Goal: Task Accomplishment & Management: Use online tool/utility

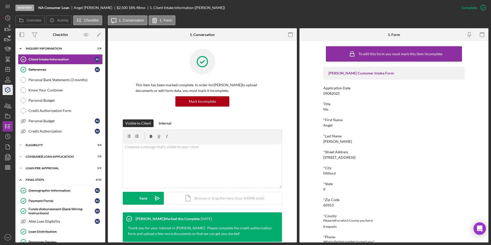
scroll to position [26, 0]
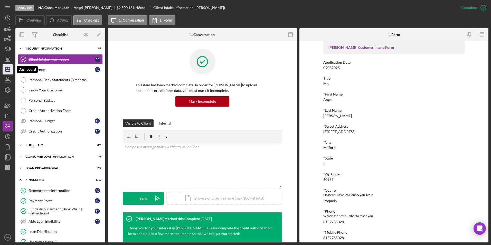
click at [6, 70] on icon "Icon/Dashboard" at bounding box center [7, 69] width 13 height 13
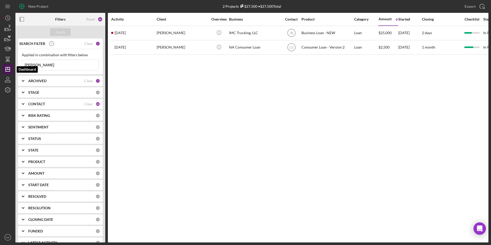
drag, startPoint x: 44, startPoint y: 64, endPoint x: 10, endPoint y: 64, distance: 33.9
click at [10, 64] on div "New Project 2 Projects $27,500 • $27,500 Total [PERSON_NAME] Export Icon/Export…" at bounding box center [246, 121] width 486 height 242
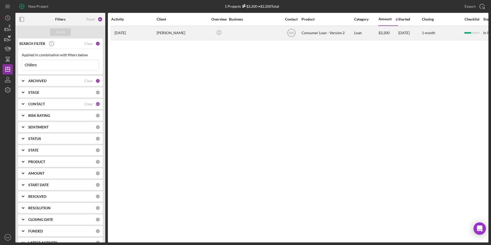
type input "Chillers"
click at [184, 34] on div "[PERSON_NAME]" at bounding box center [182, 33] width 51 height 14
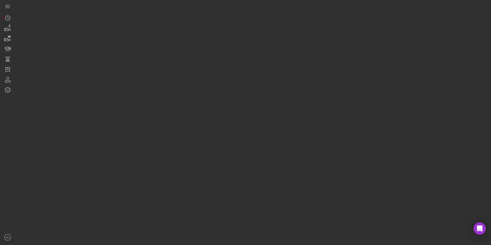
click at [184, 34] on div at bounding box center [251, 121] width 473 height 242
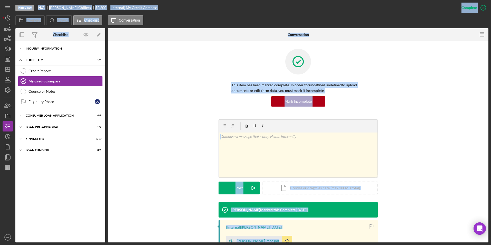
click at [23, 50] on icon "Icon/Expander" at bounding box center [20, 48] width 10 height 10
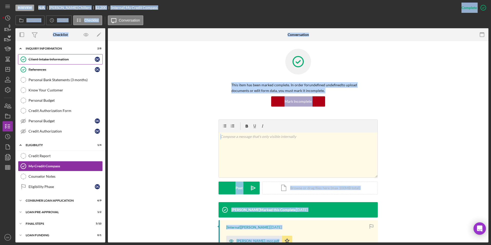
click at [42, 59] on div "Client Intake Information" at bounding box center [61, 59] width 66 height 4
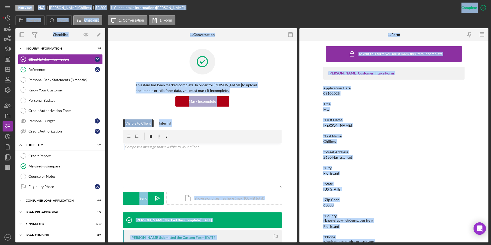
click at [391, 114] on div "[PERSON_NAME] Customer Intake Form Application Date 09102025 Title Ms. *First N…" at bounding box center [393, 221] width 141 height 309
click at [393, 114] on div "[PERSON_NAME] Customer Intake Form Application Date 09102025 Title Ms. *First N…" at bounding box center [393, 221] width 141 height 309
click at [393, 115] on div "[PERSON_NAME] Customer Intake Form Application Date 09102025 Title Ms. *First N…" at bounding box center [393, 221] width 141 height 309
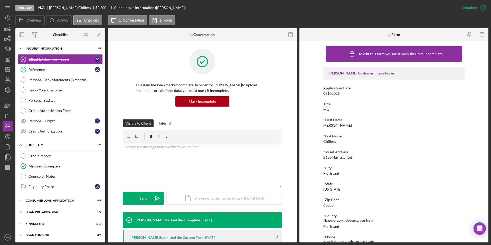
drag, startPoint x: 393, startPoint y: 115, endPoint x: 385, endPoint y: 156, distance: 42.2
click at [385, 156] on div "*Street Address [GEOGRAPHIC_DATA]" at bounding box center [393, 154] width 141 height 9
